Goal: Information Seeking & Learning: Find contact information

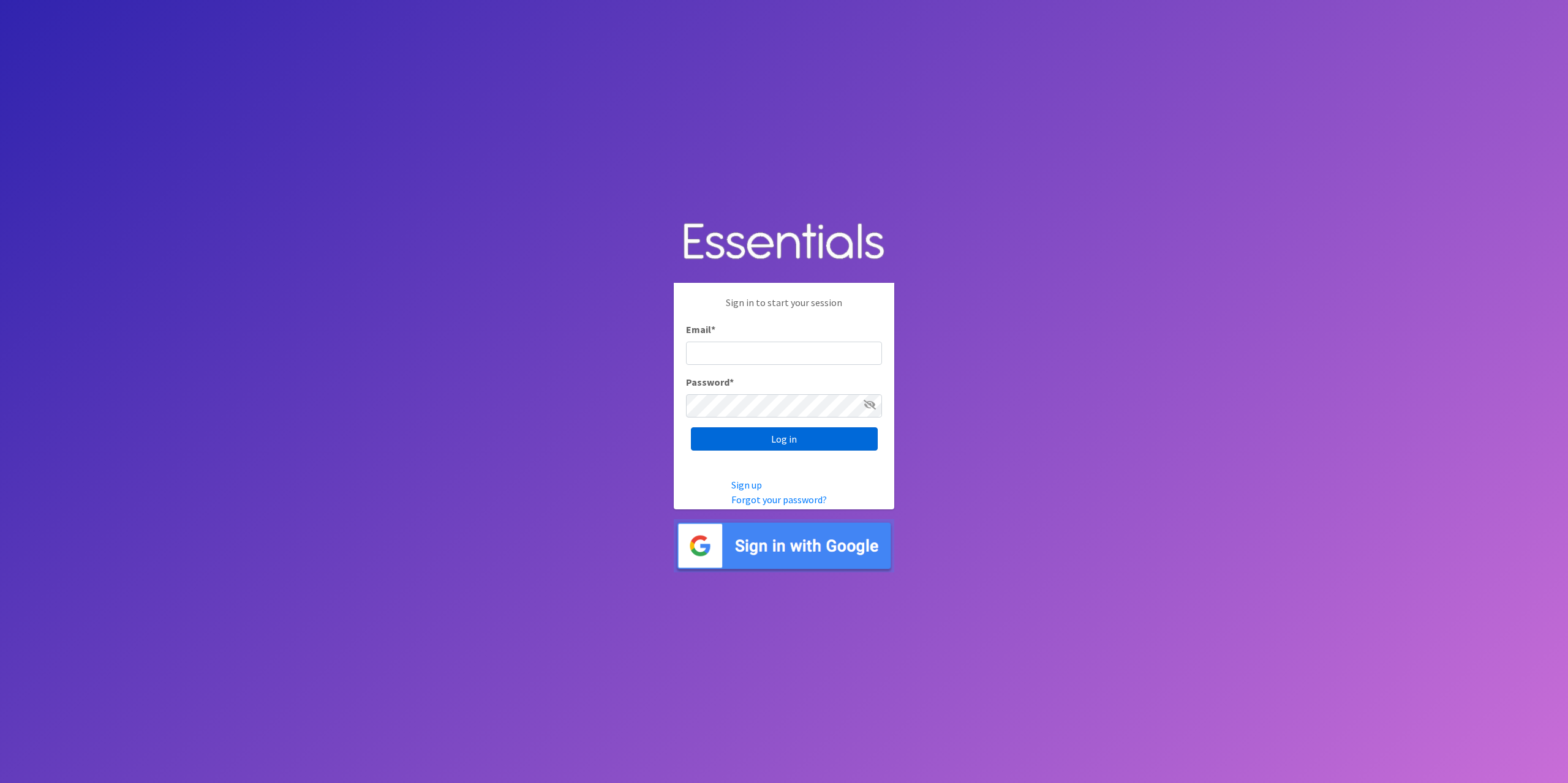
type input "[EMAIL_ADDRESS][DOMAIN_NAME]"
click at [781, 440] on input "Log in" at bounding box center [784, 439] width 187 height 23
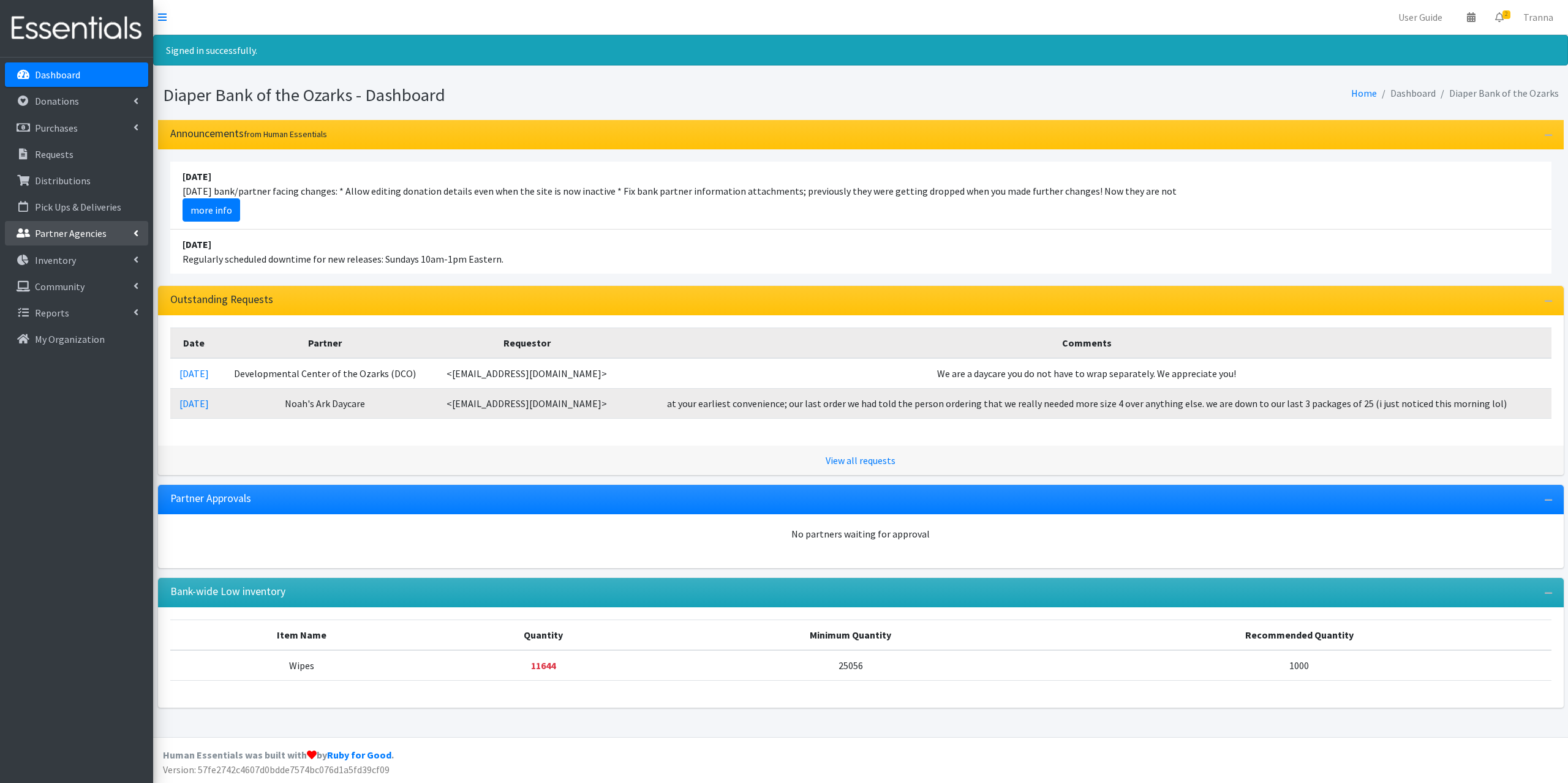
click at [66, 229] on p "Partner Agencies" at bounding box center [71, 233] width 72 height 12
click at [63, 258] on link "All Partners" at bounding box center [76, 260] width 143 height 24
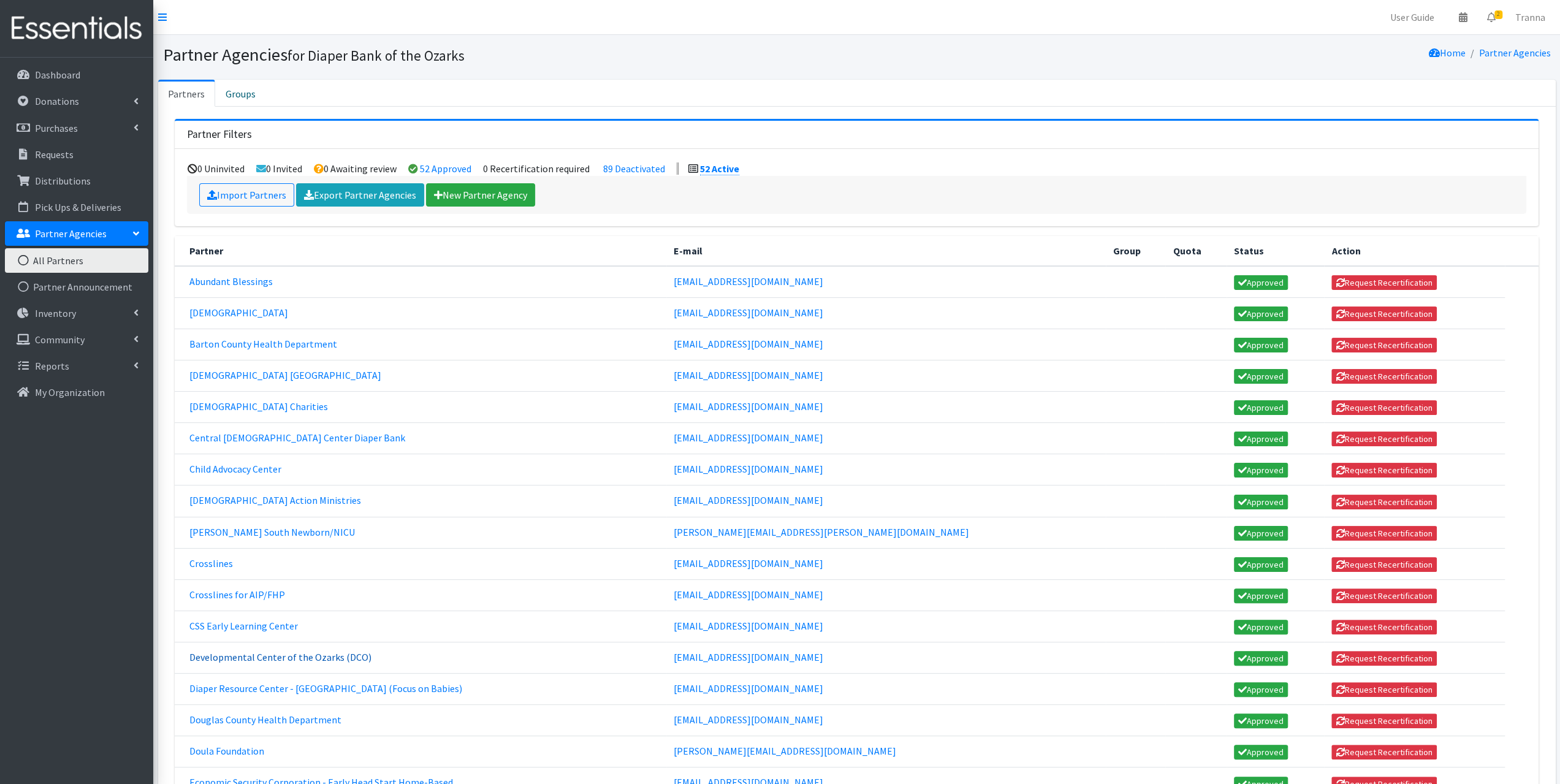
click at [232, 651] on link "Developmental Center of the Ozarks (DCO)" at bounding box center [281, 657] width 182 height 12
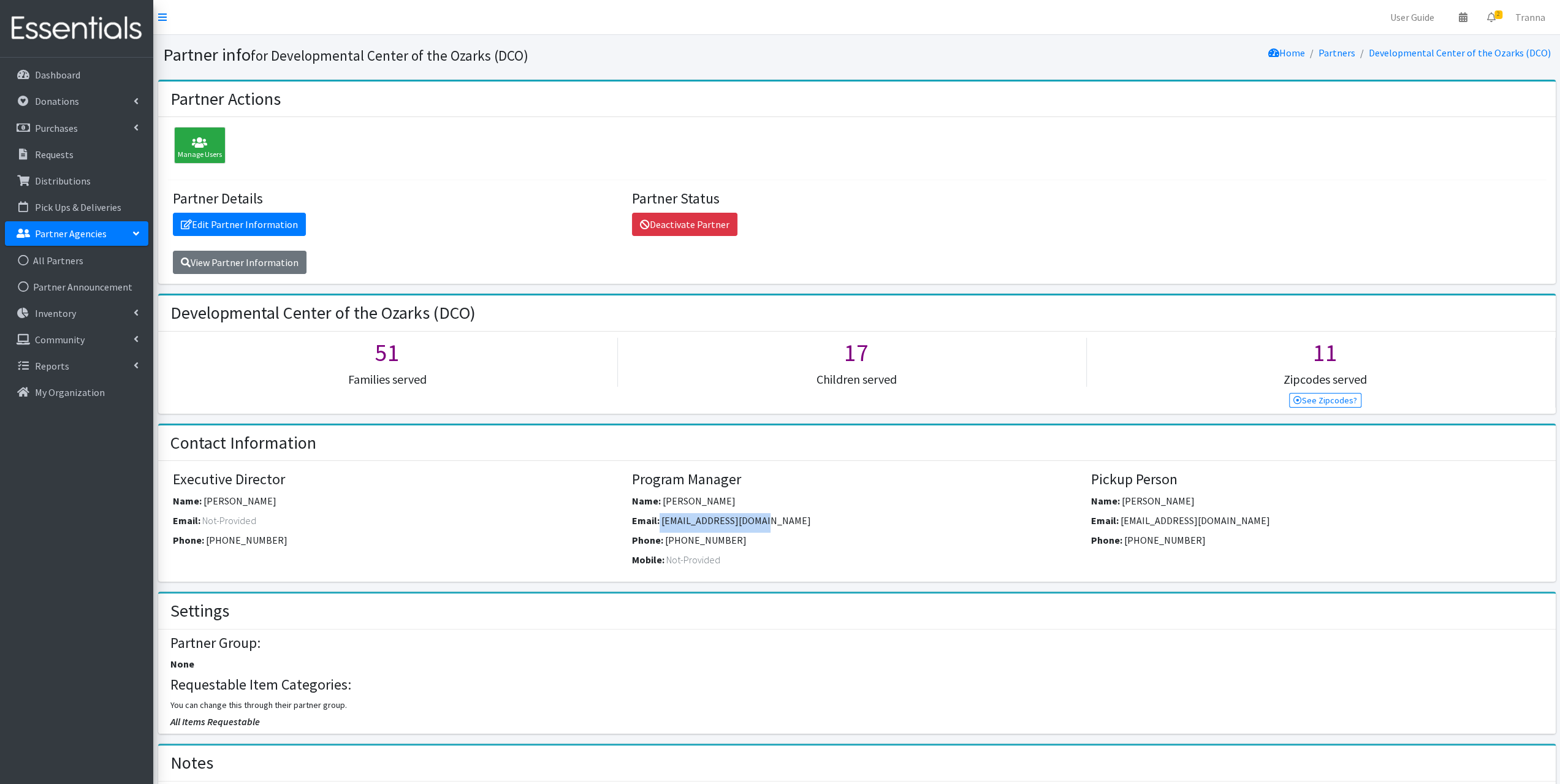
drag, startPoint x: 785, startPoint y: 512, endPoint x: 659, endPoint y: 527, distance: 126.9
click at [659, 527] on div "Email: jstacye@dcoonline.com" at bounding box center [857, 523] width 450 height 20
copy div "jstacye@dcoonline.com"
